Goal: Transaction & Acquisition: Purchase product/service

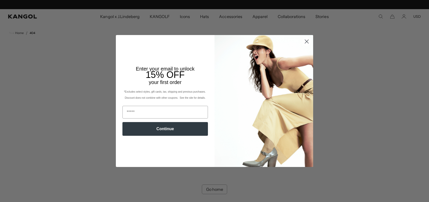
scroll to position [0, 104]
